Goal: Find specific page/section: Find specific page/section

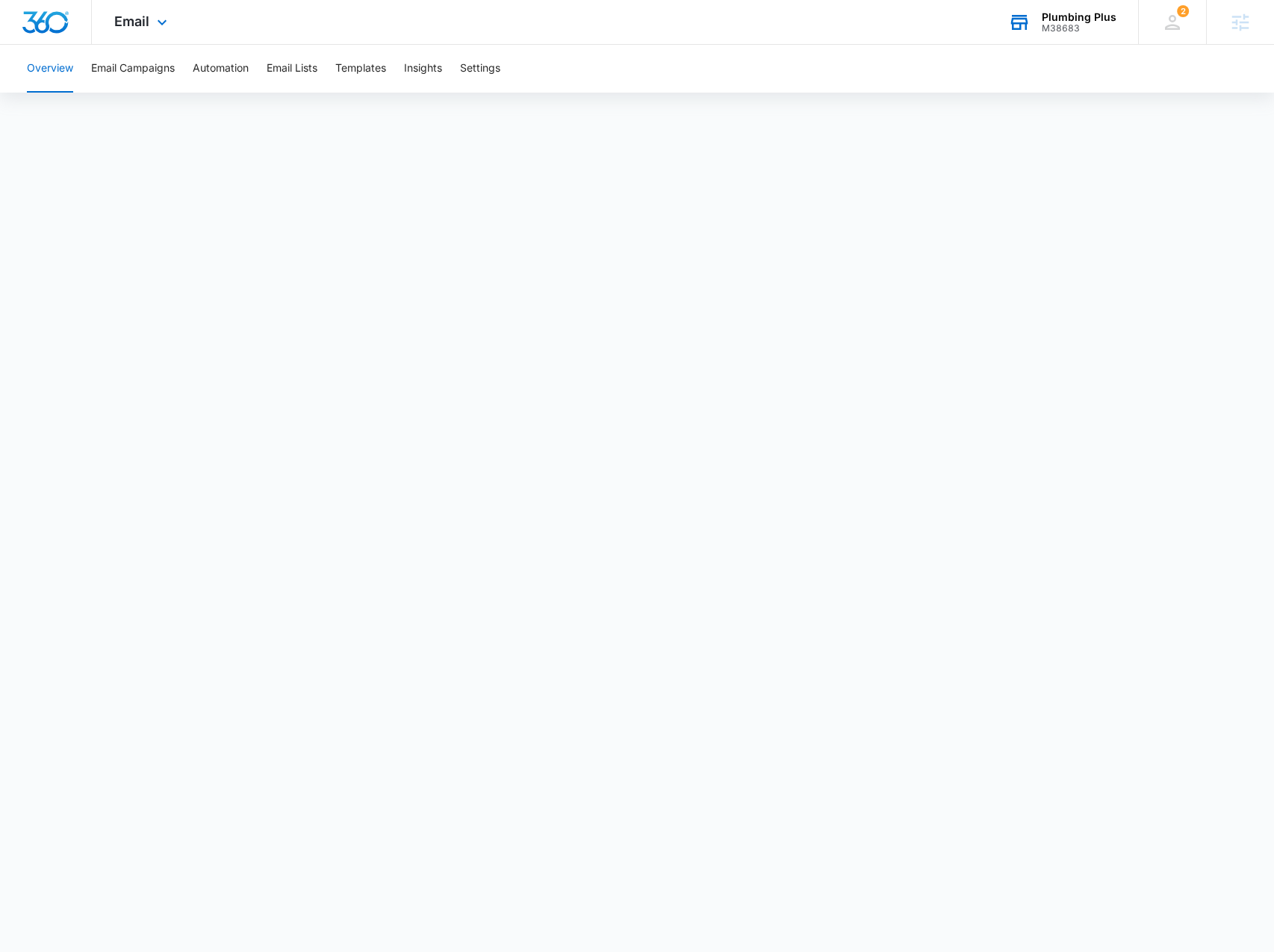
click at [1101, 24] on div "M38683" at bounding box center [1079, 28] width 75 height 11
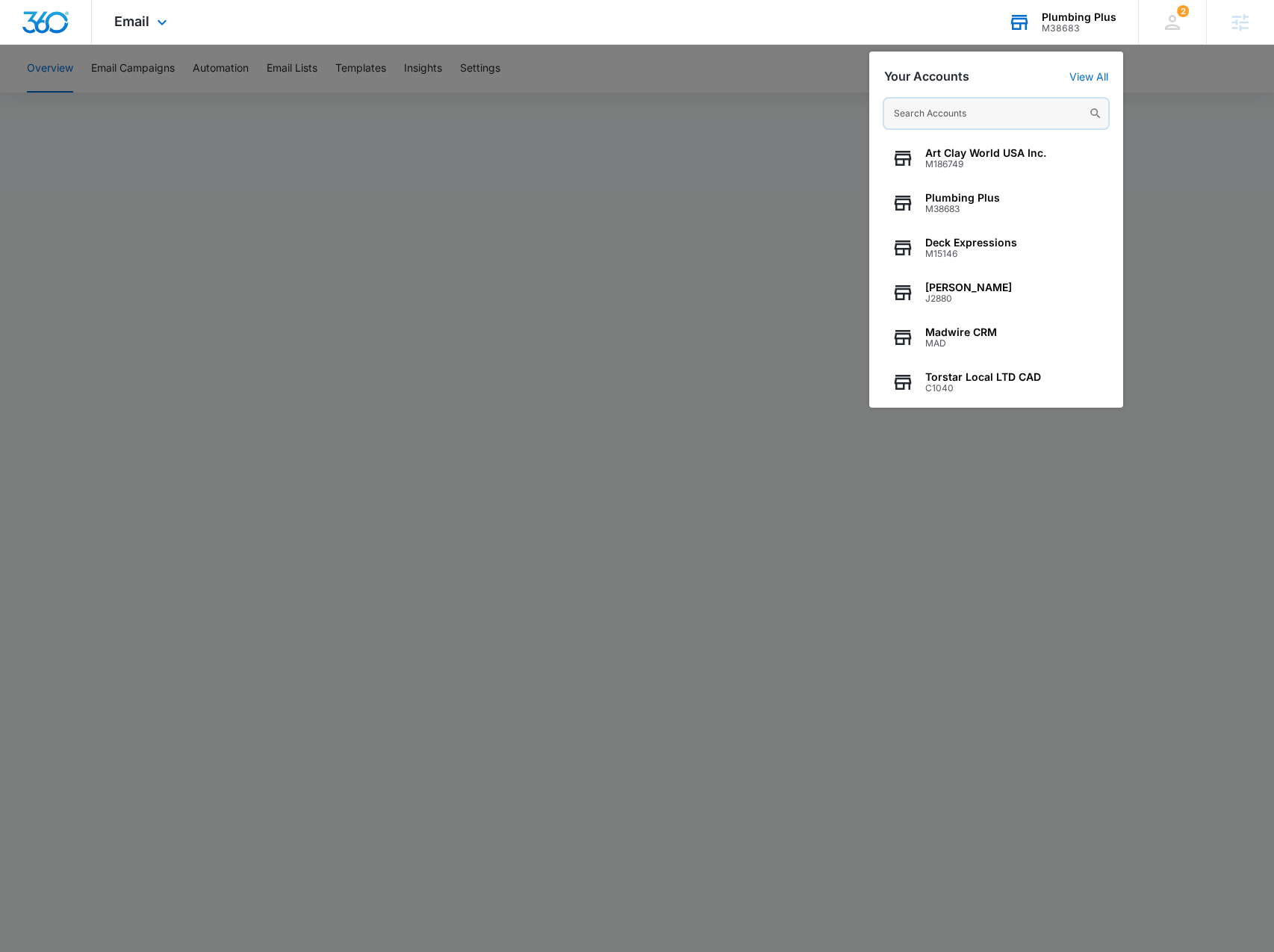
click at [958, 107] on input "text" at bounding box center [996, 114] width 224 height 30
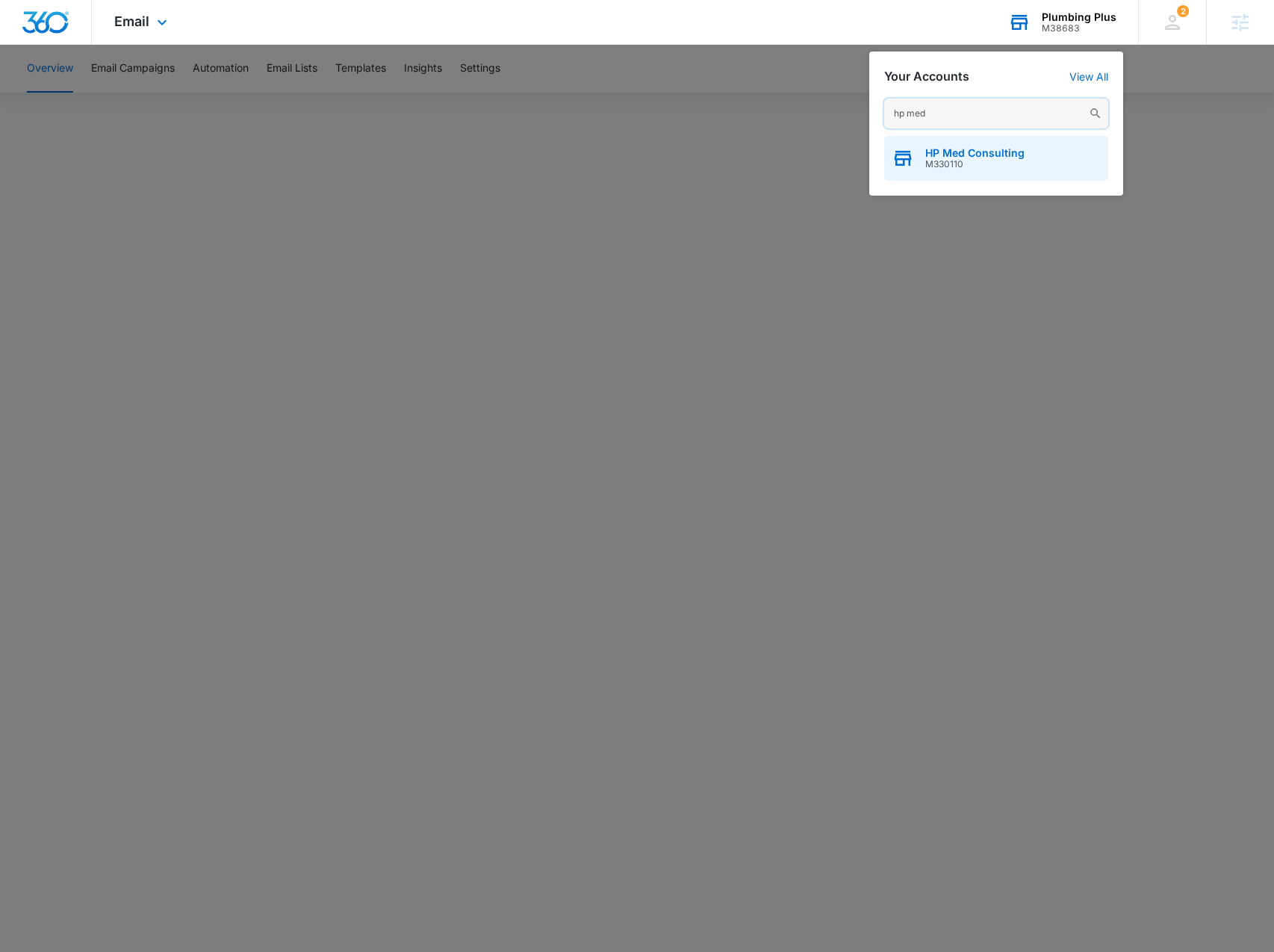
type input "hp med"
click at [966, 151] on span "HP Med Consulting" at bounding box center [975, 152] width 100 height 12
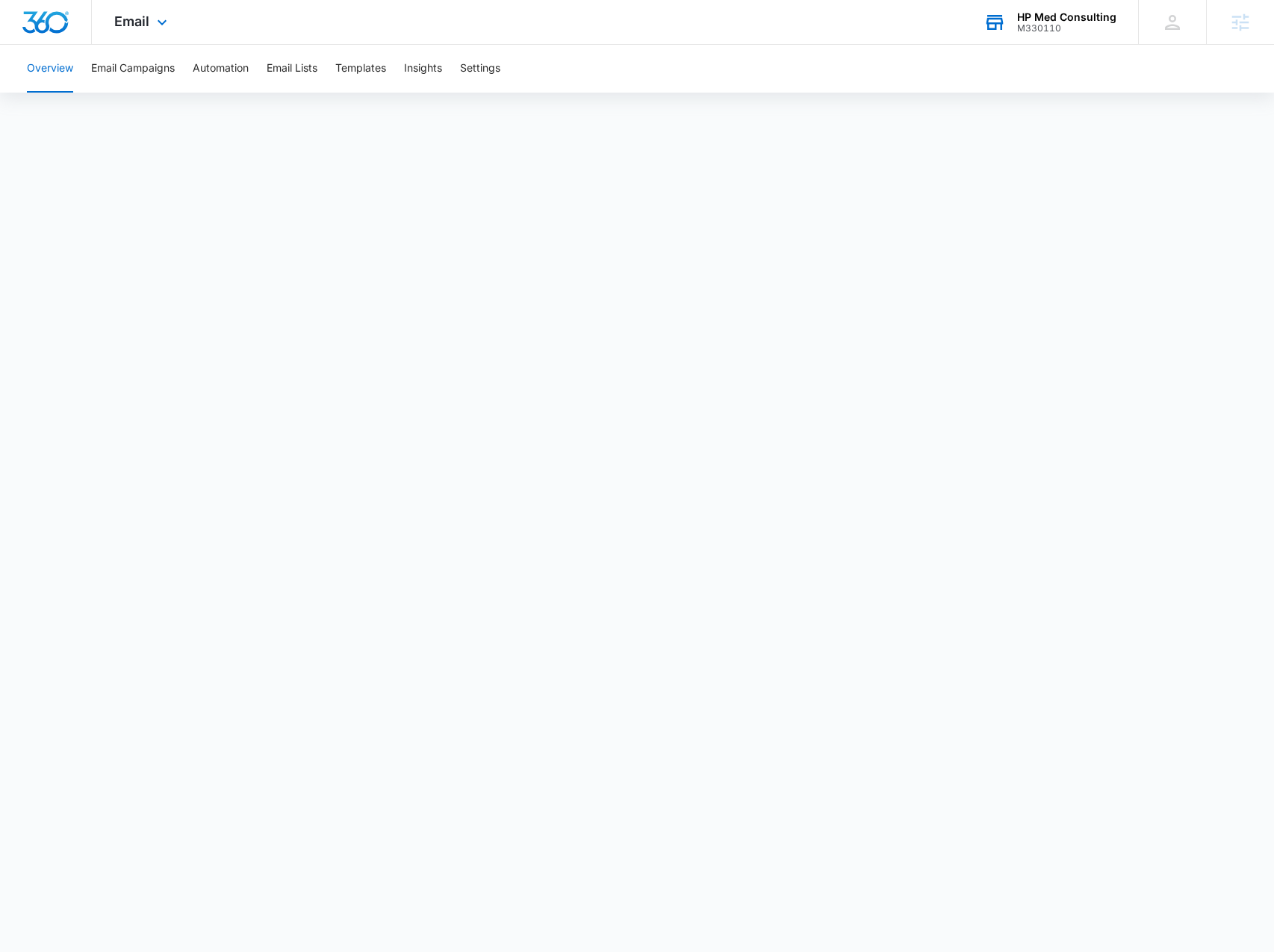
click at [147, 30] on div "Email Apps Reputation Websites Forms CRM Email Social Payments POS Content Ads …" at bounding box center [142, 22] width 101 height 44
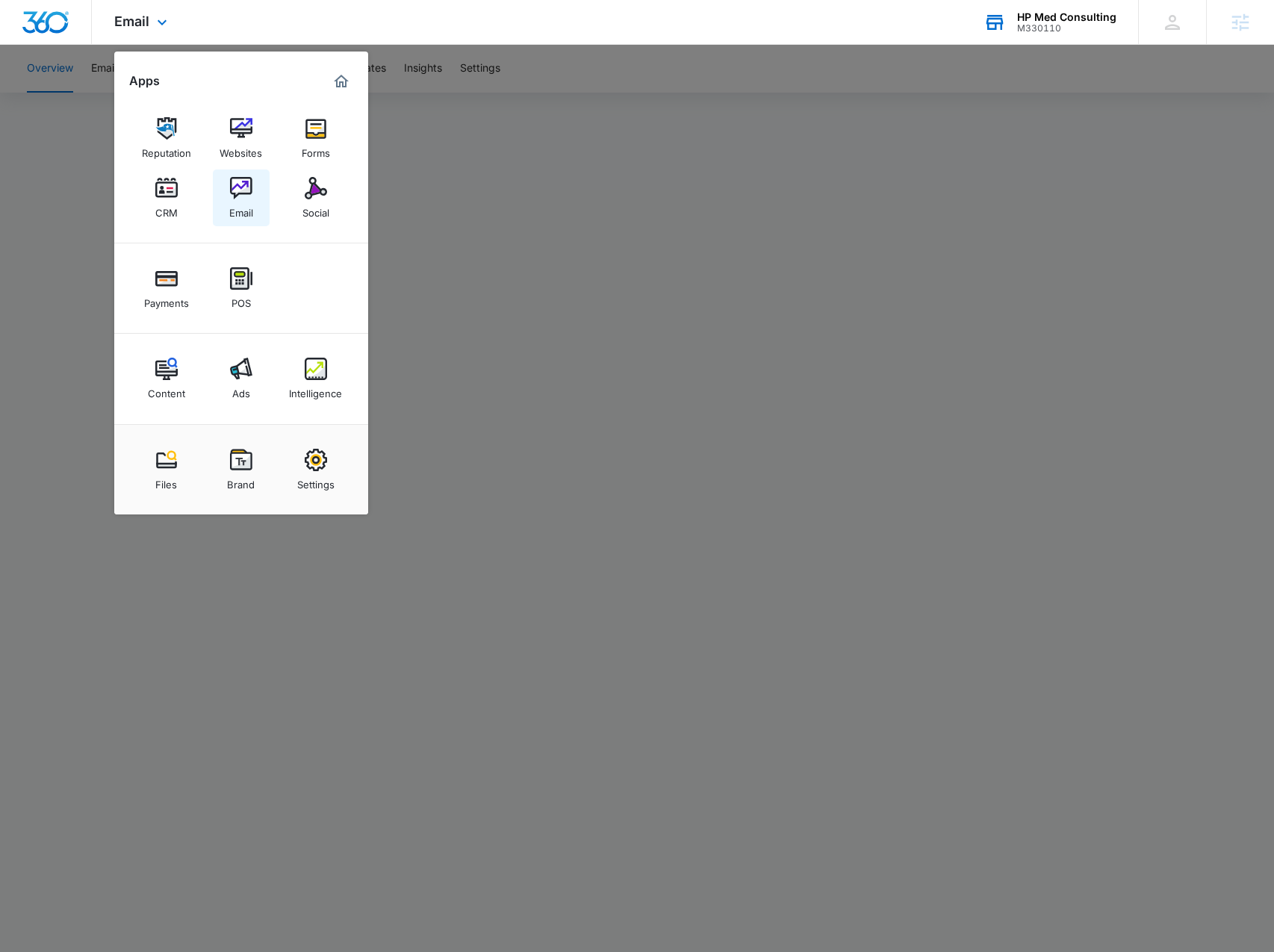
click at [249, 197] on img at bounding box center [241, 188] width 22 height 22
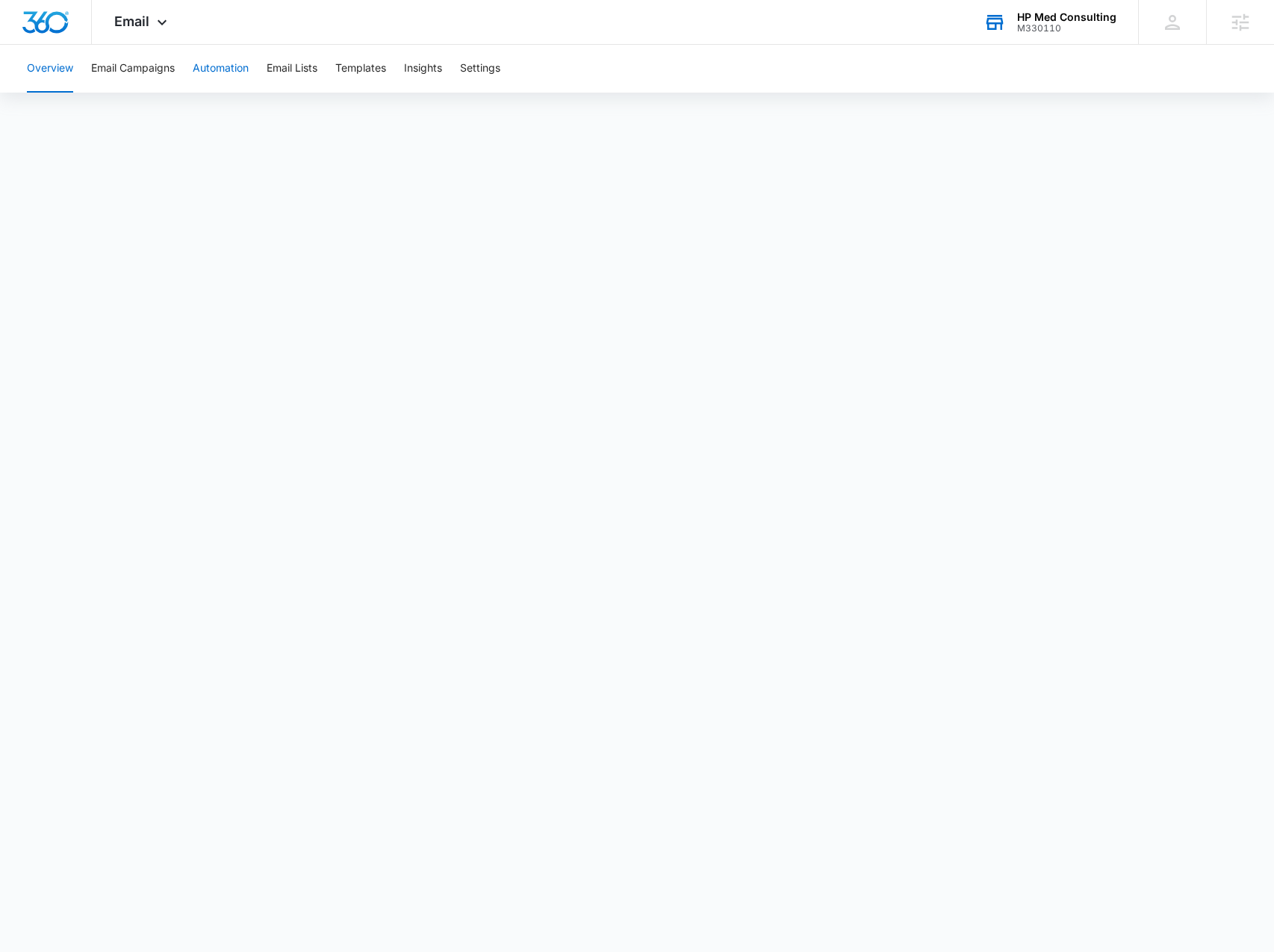
click at [217, 65] on button "Automation" at bounding box center [221, 69] width 56 height 48
click at [133, 80] on button "Email Campaigns" at bounding box center [133, 69] width 84 height 48
click at [303, 79] on button "Email Lists" at bounding box center [292, 69] width 51 height 48
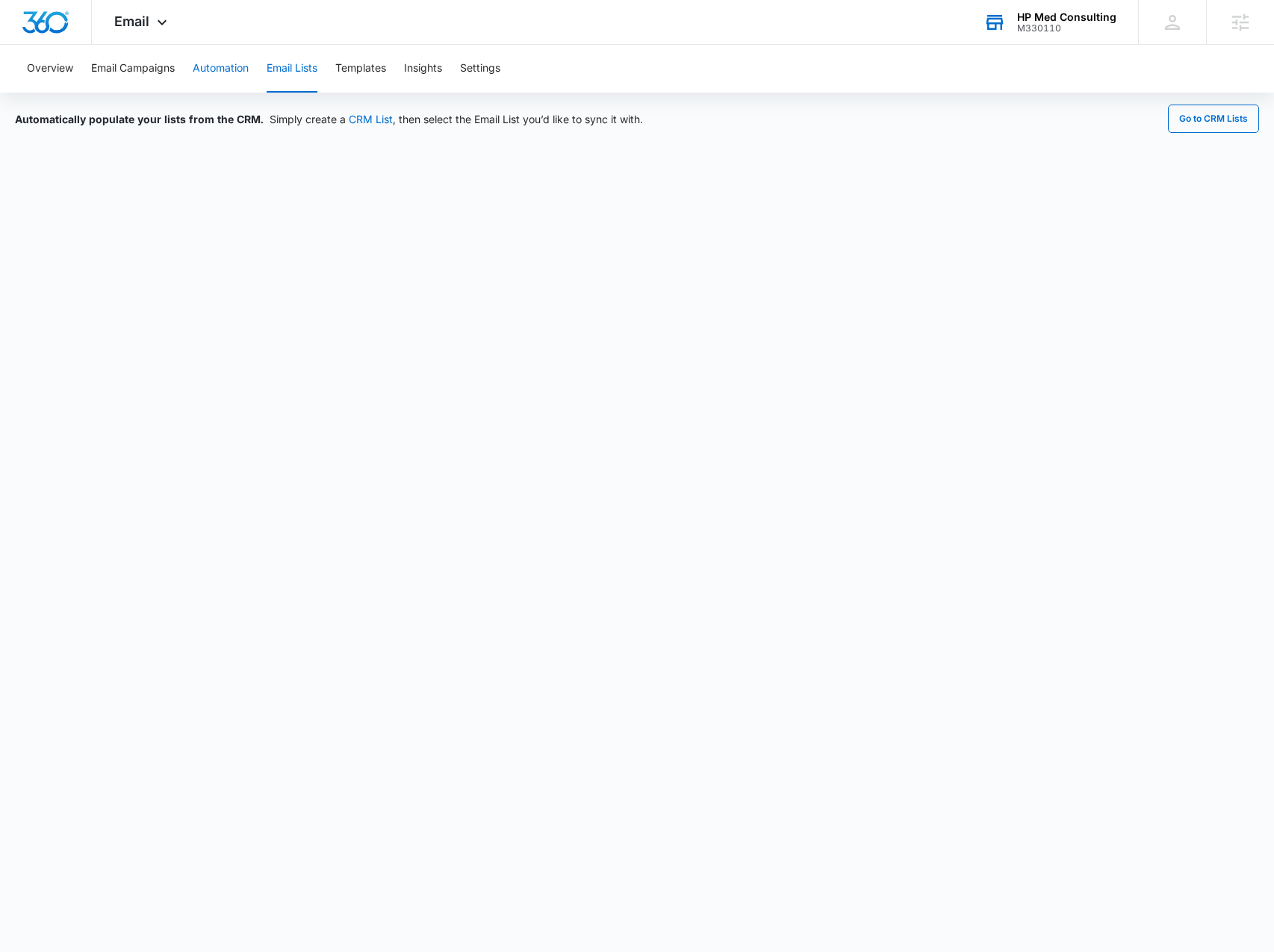
click at [216, 70] on button "Automation" at bounding box center [221, 69] width 56 height 48
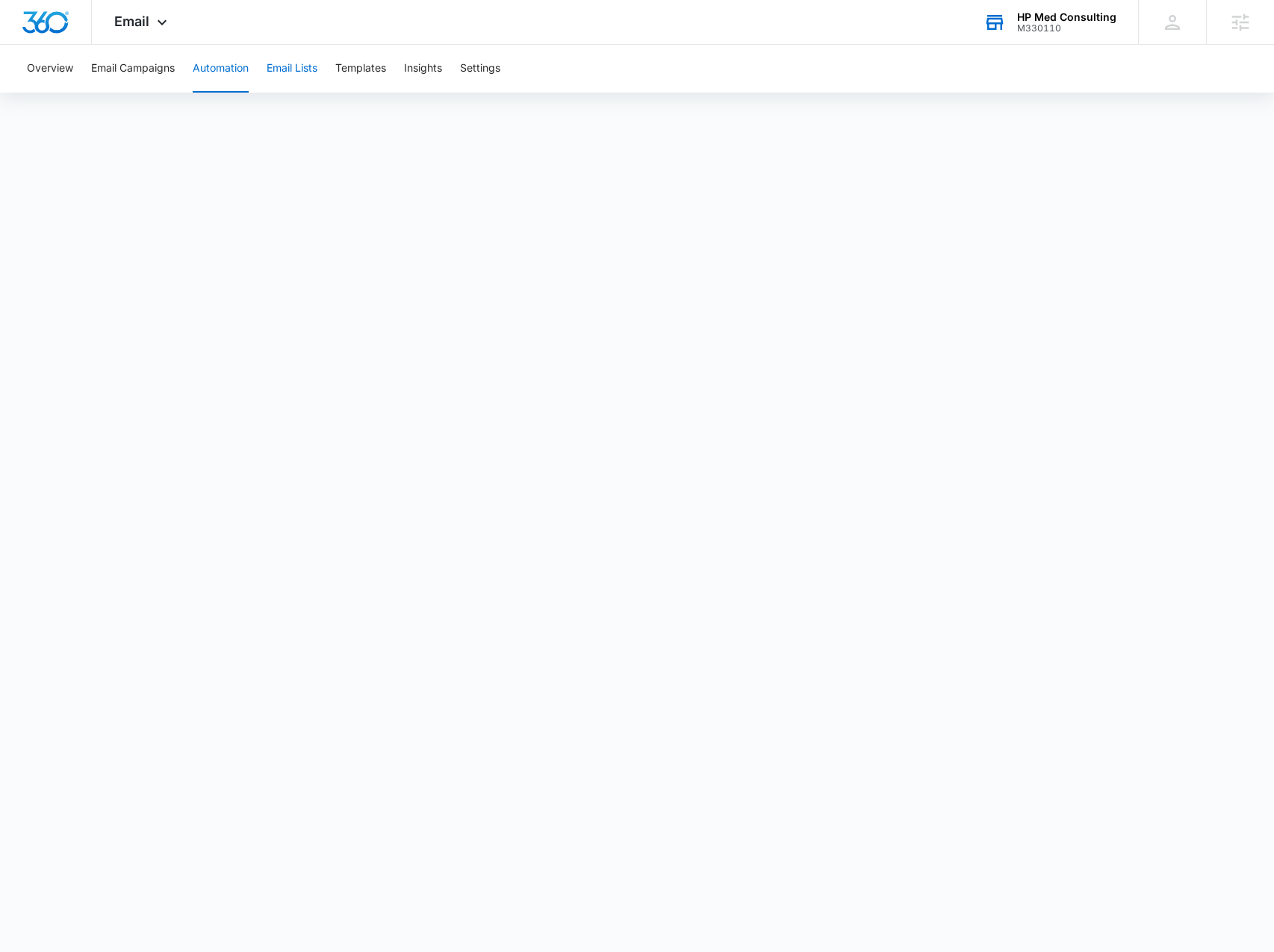
click at [295, 72] on button "Email Lists" at bounding box center [292, 69] width 51 height 48
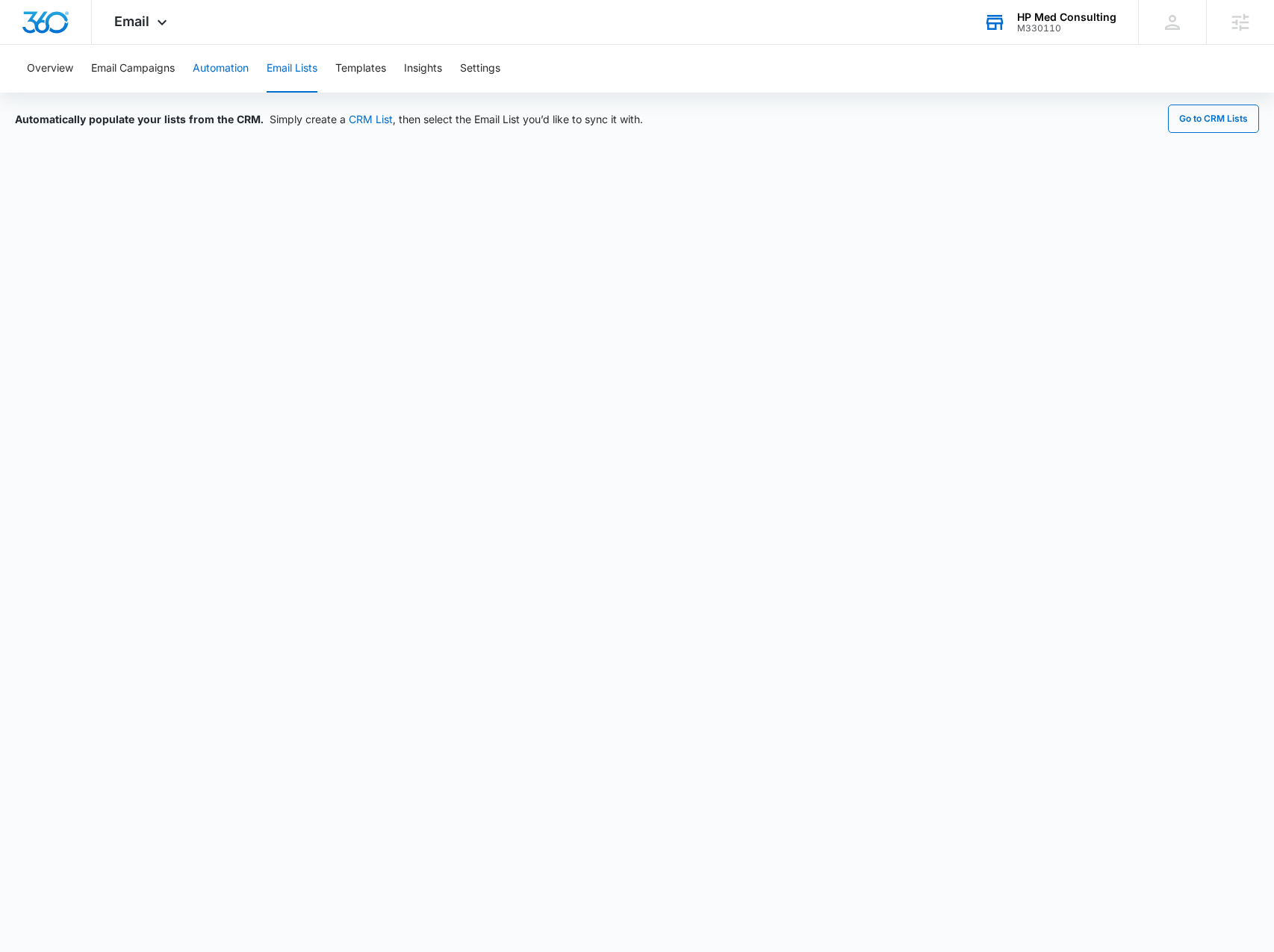
click at [222, 72] on button "Automation" at bounding box center [221, 69] width 56 height 48
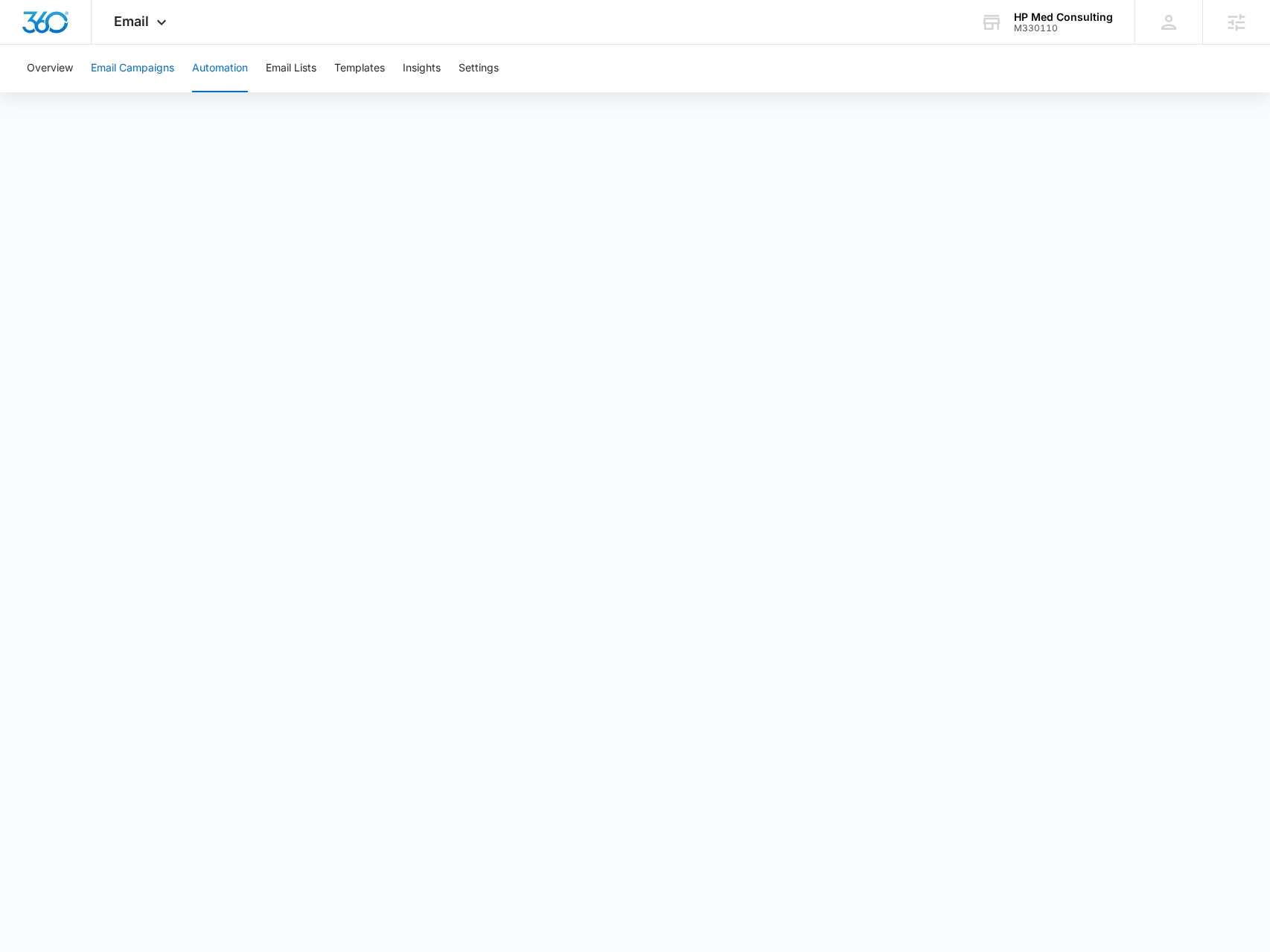
click at [169, 72] on button "Email Campaigns" at bounding box center [132, 68] width 83 height 48
